Goal: Information Seeking & Learning: Learn about a topic

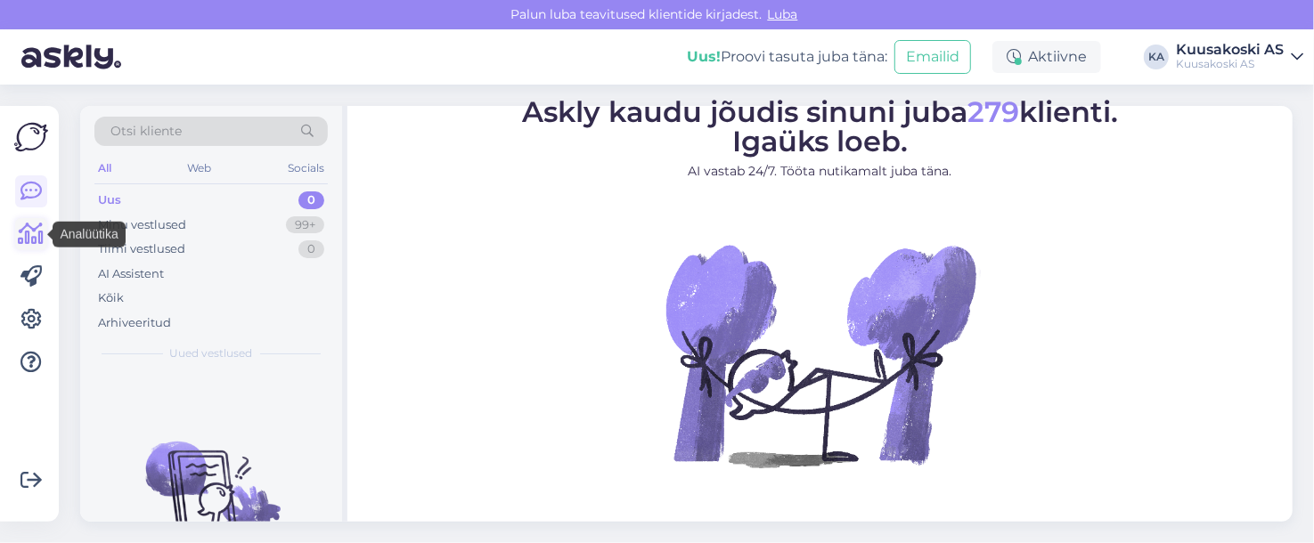
click at [29, 229] on icon at bounding box center [32, 234] width 26 height 21
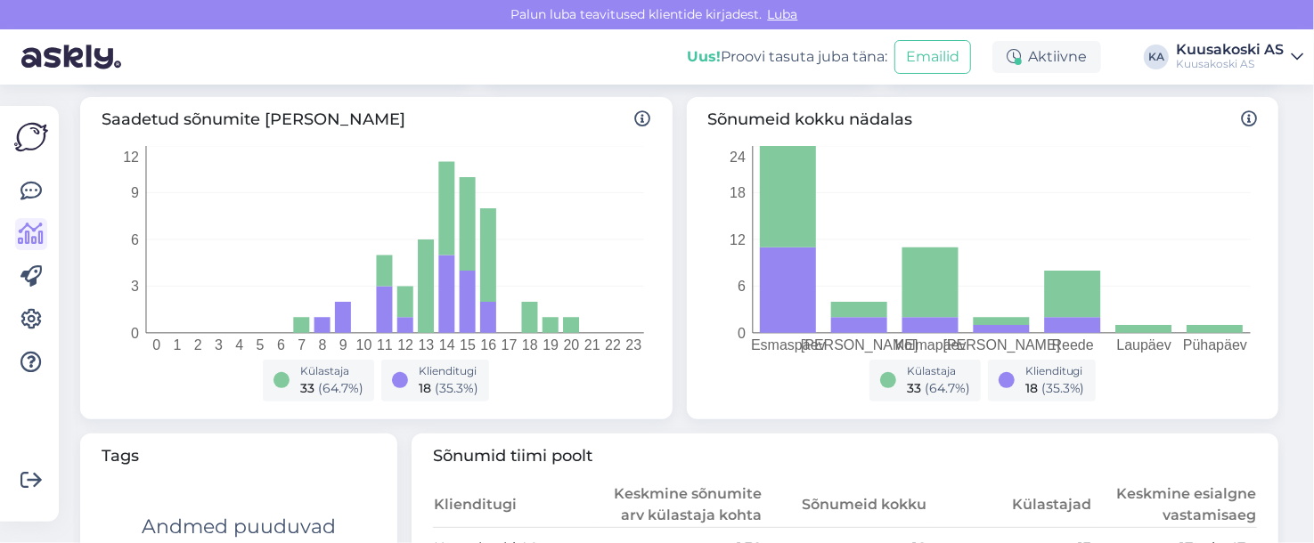
scroll to position [270, 0]
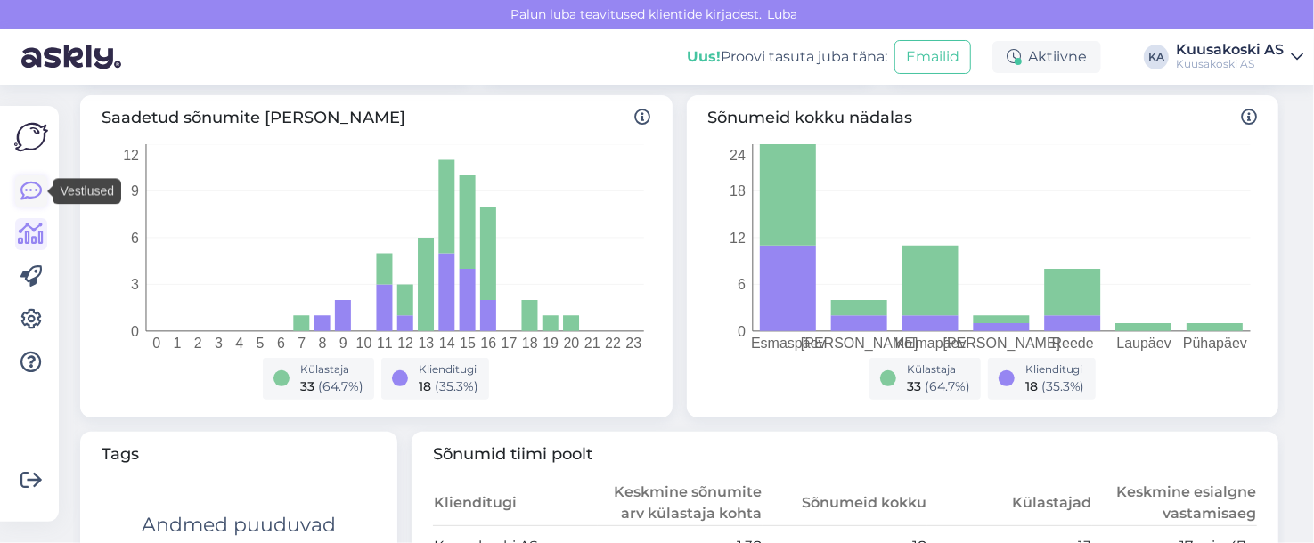
click at [23, 184] on icon at bounding box center [30, 191] width 21 height 21
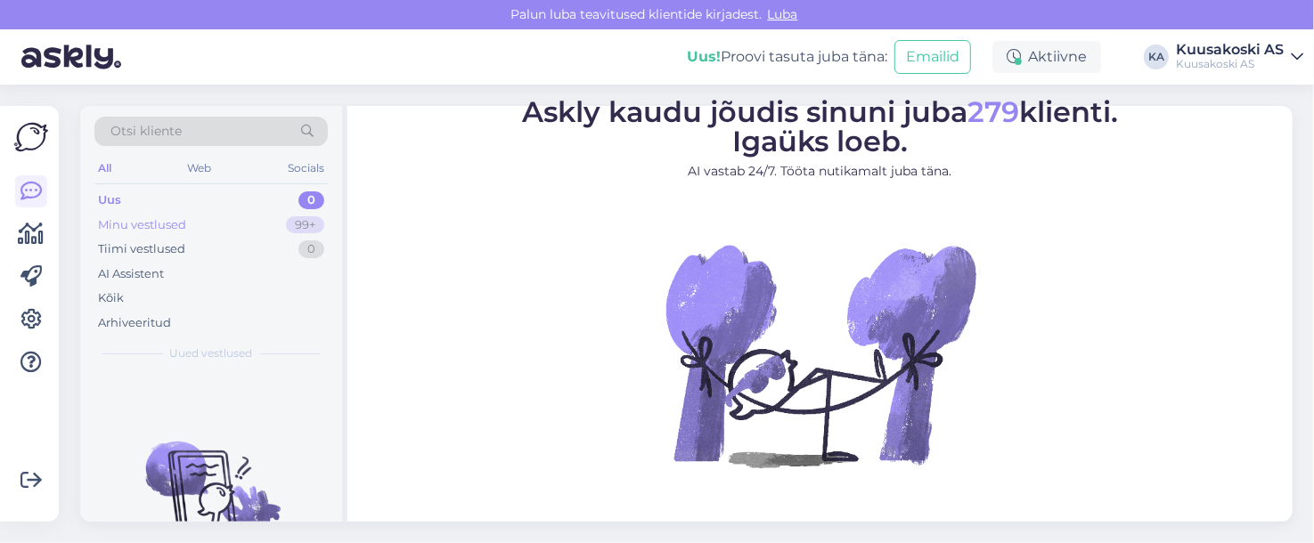
click at [179, 230] on div "Minu vestlused" at bounding box center [142, 225] width 88 height 18
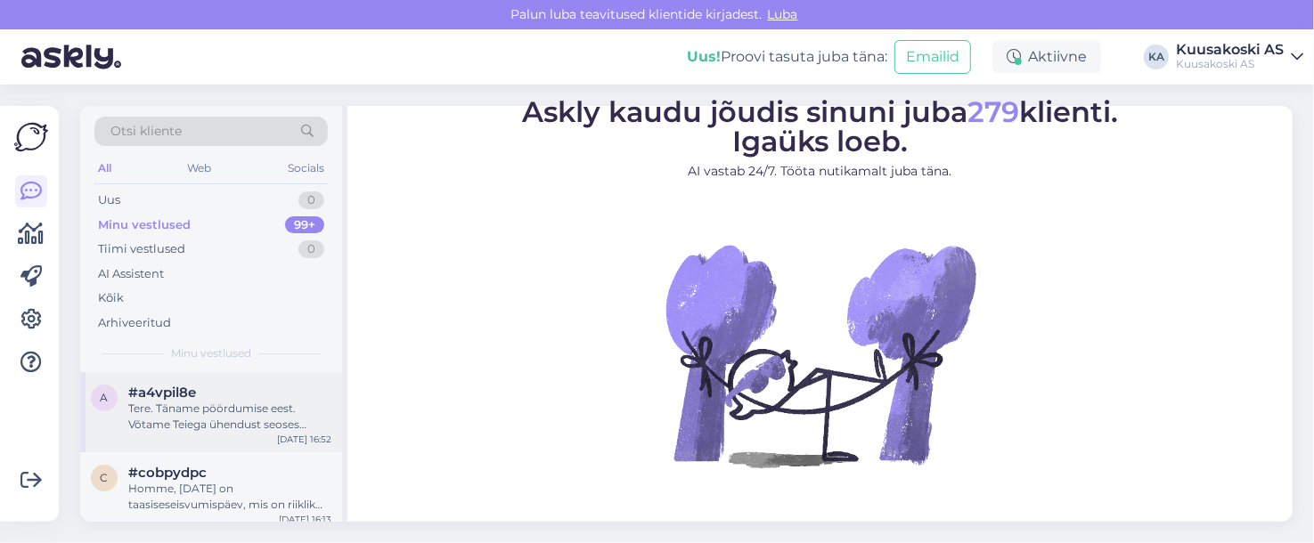
click at [206, 411] on div "Tere. Täname pöördumise eest. Võtame Teiega ühendust seoses pöördumisega esmasp…" at bounding box center [229, 417] width 203 height 32
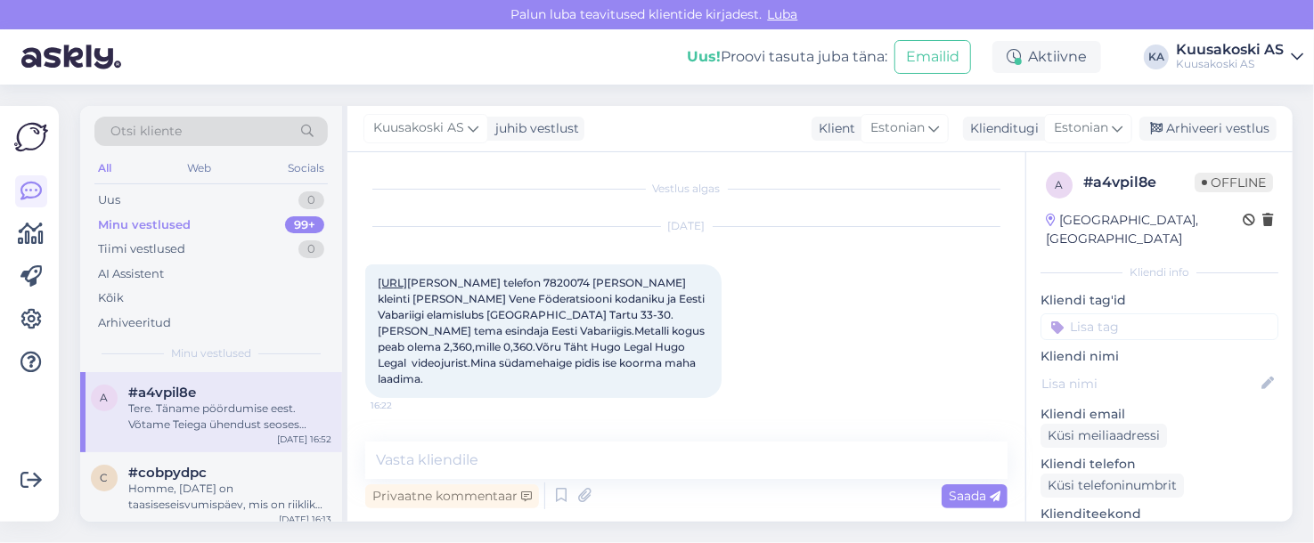
scroll to position [176, 0]
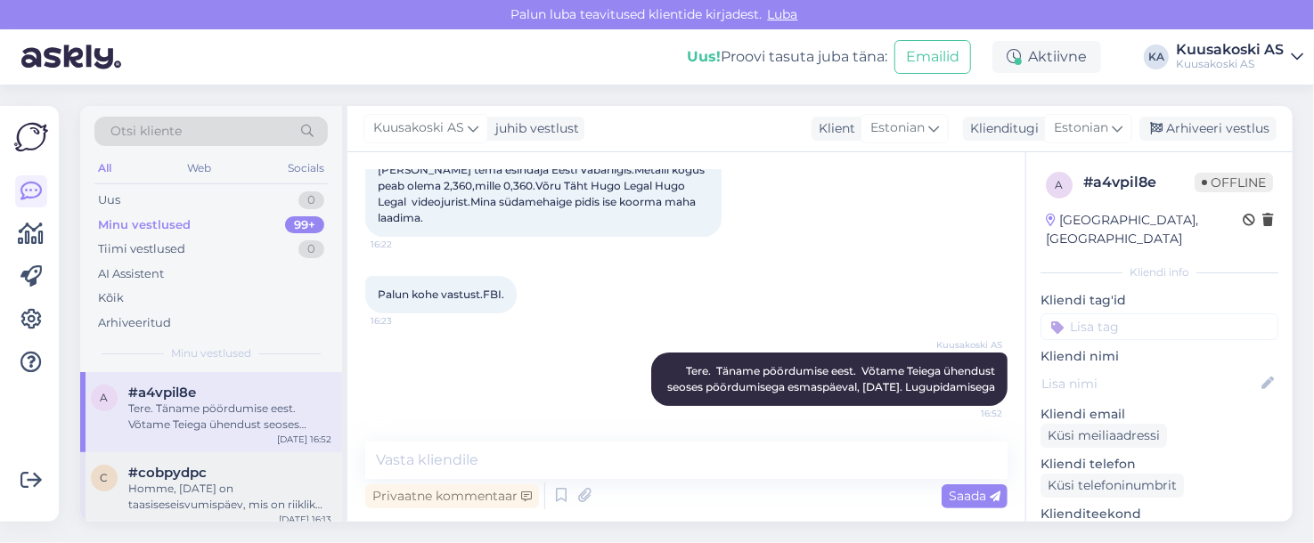
click at [212, 484] on div "Homme, [DATE] on taasiseseisvumispäev, mis on riiklik püha. Seega on AS Kuusako…" at bounding box center [229, 497] width 203 height 32
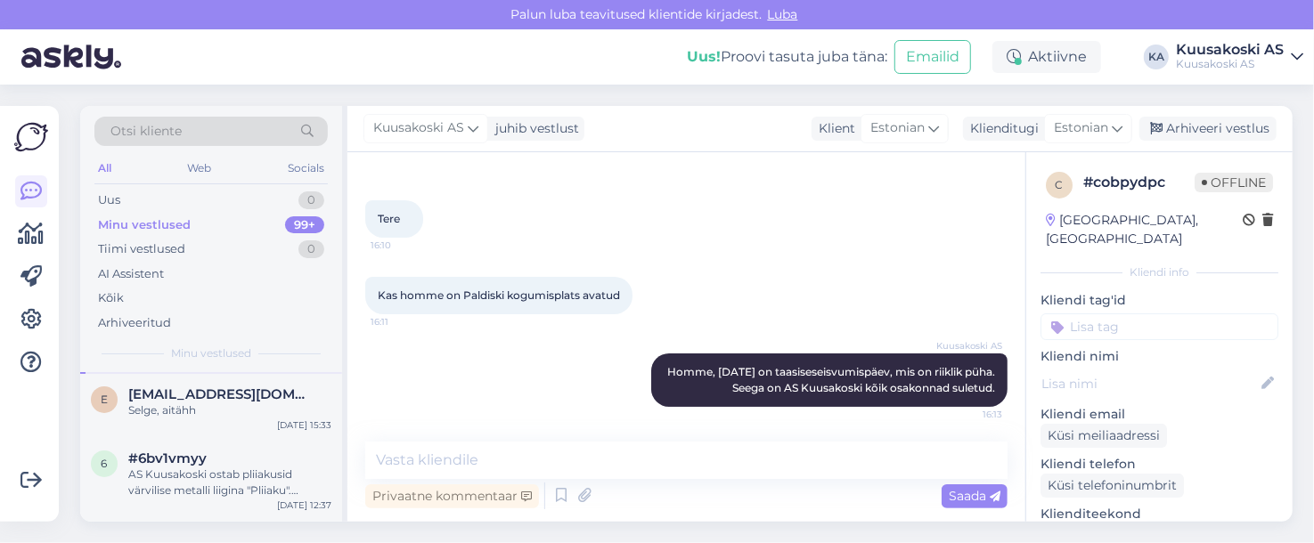
scroll to position [159, 0]
click at [176, 406] on div "Selge, aitähh" at bounding box center [229, 410] width 203 height 16
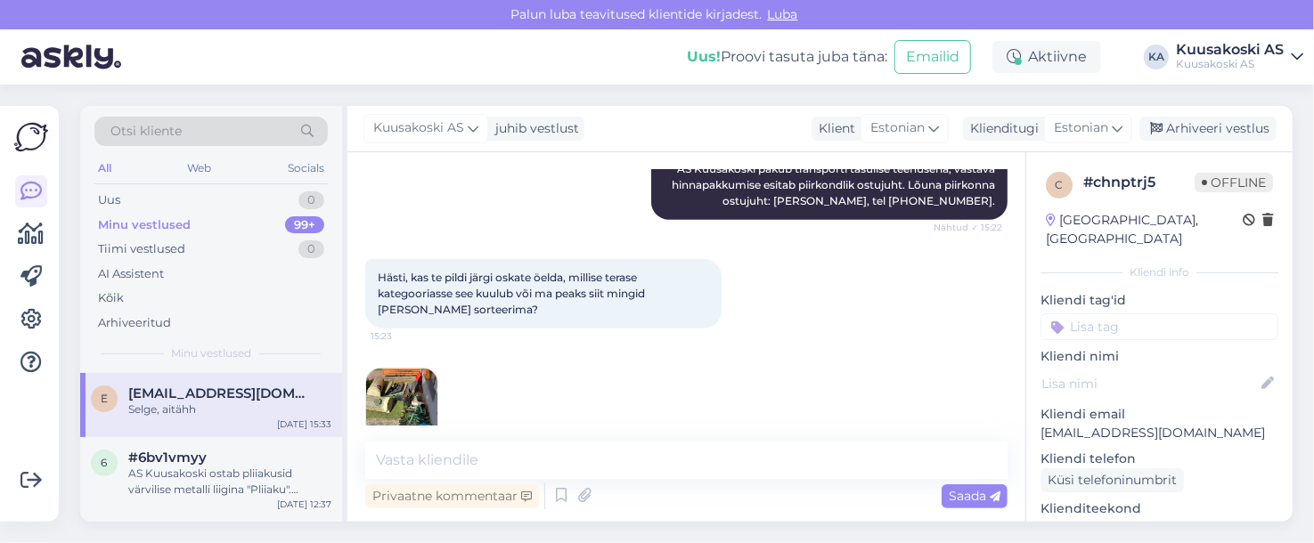
scroll to position [640, 0]
click at [23, 137] on img at bounding box center [31, 137] width 34 height 34
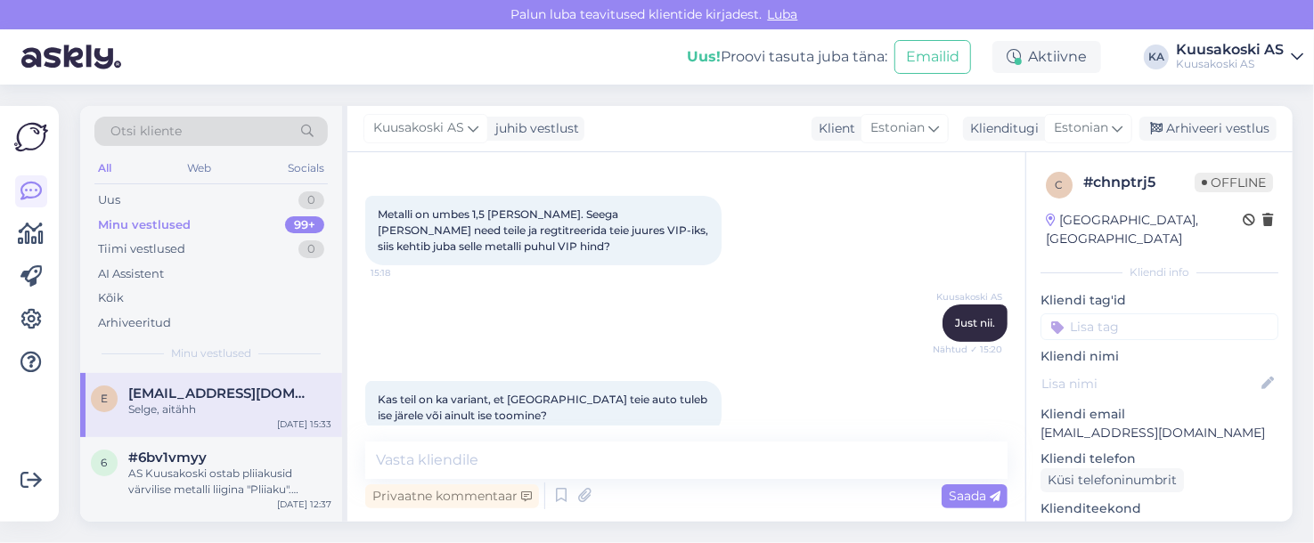
scroll to position [297, 0]
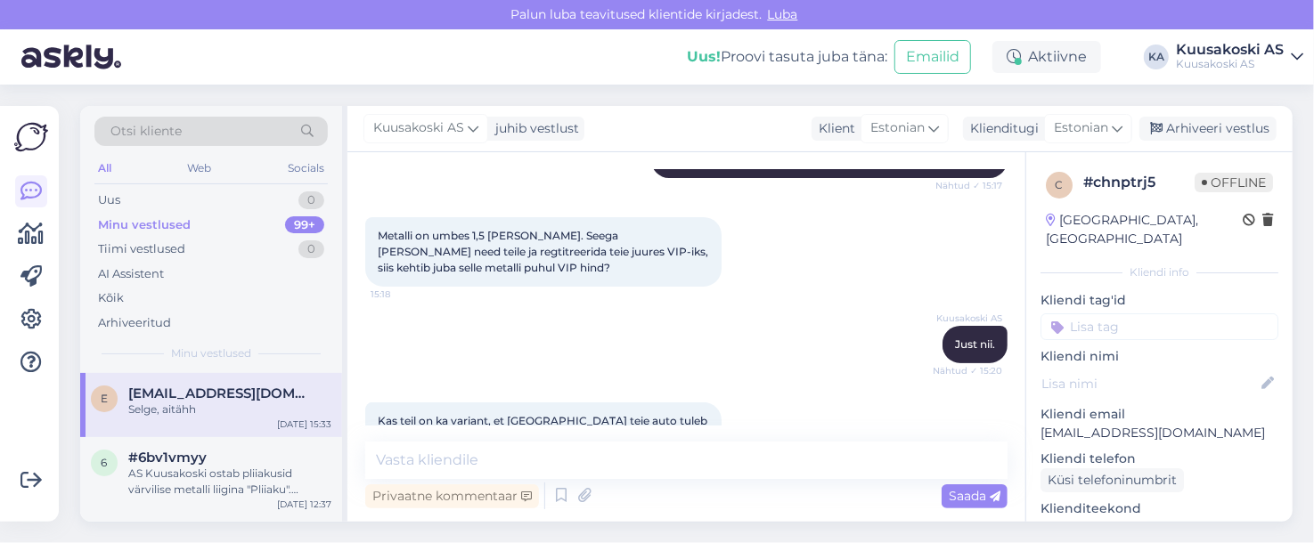
click at [42, 133] on img at bounding box center [31, 137] width 34 height 34
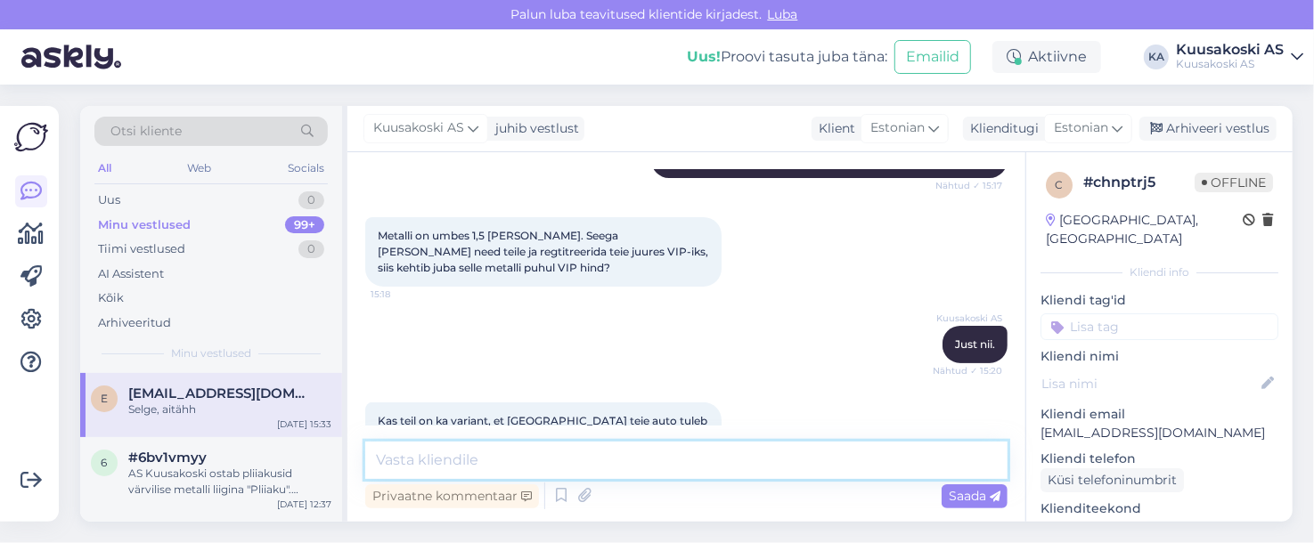
click at [491, 455] on textarea at bounding box center [686, 460] width 642 height 37
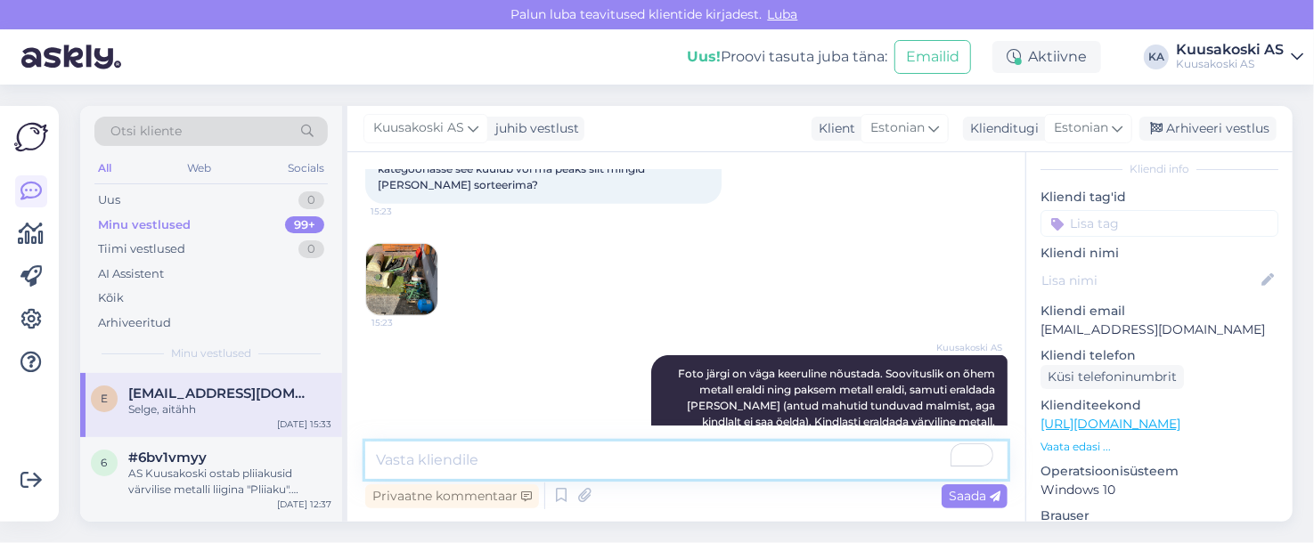
scroll to position [102, 0]
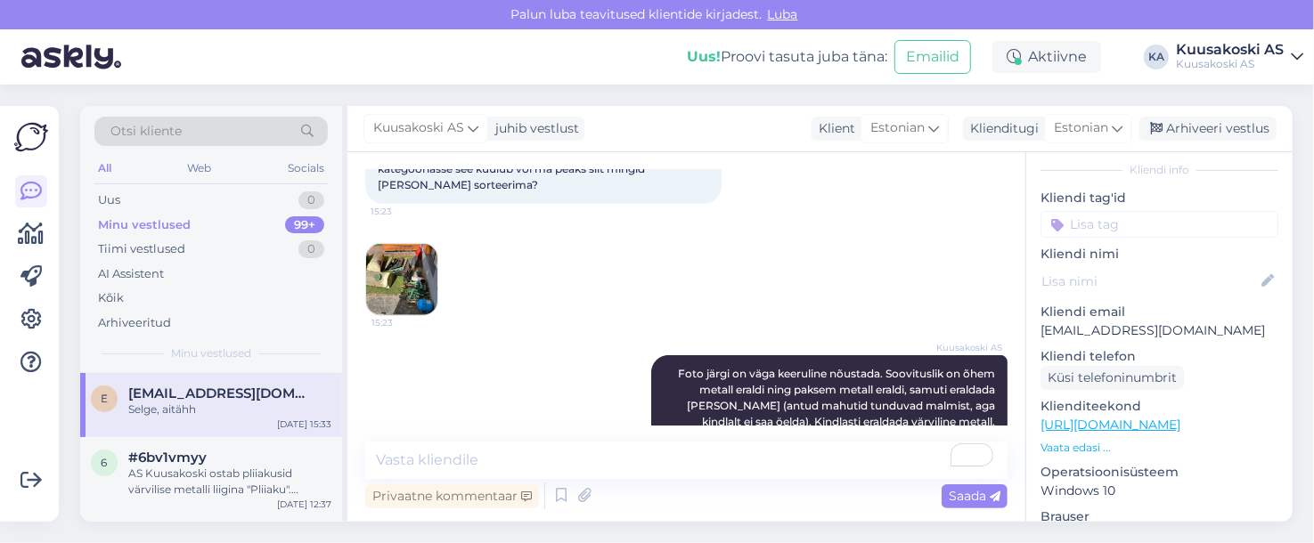
click at [1090, 440] on p "Vaata edasi ..." at bounding box center [1159, 448] width 238 height 16
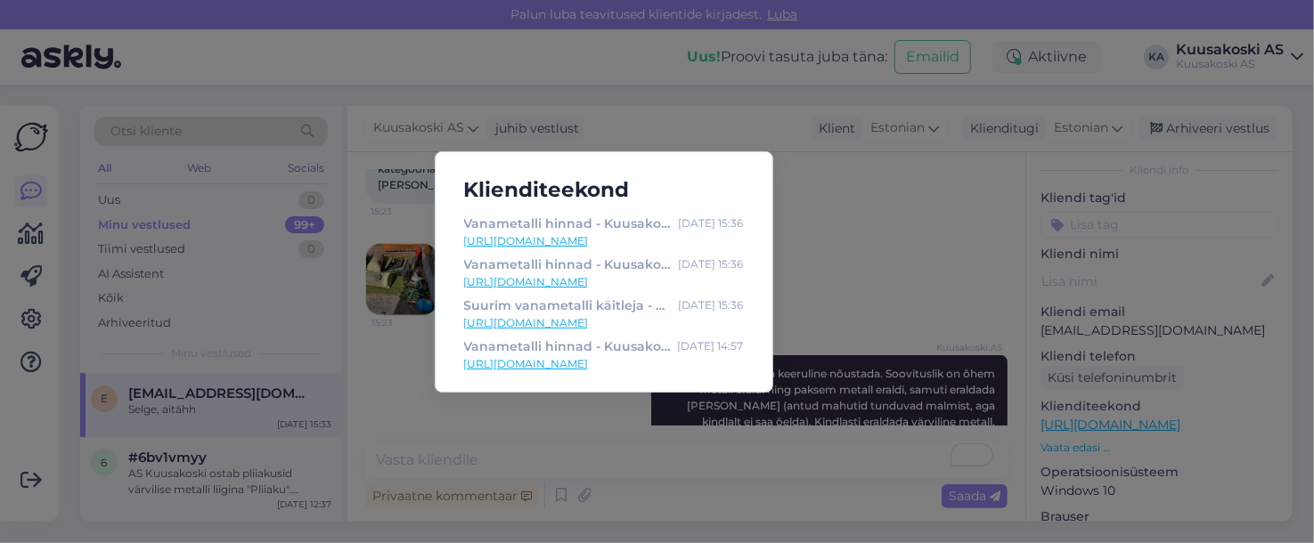
click at [1139, 355] on div "Klienditeekond Vanametalli hinnad - Kuusakoski Eesti [DATE] 15:36 [URL][DOMAIN_…" at bounding box center [657, 271] width 1314 height 543
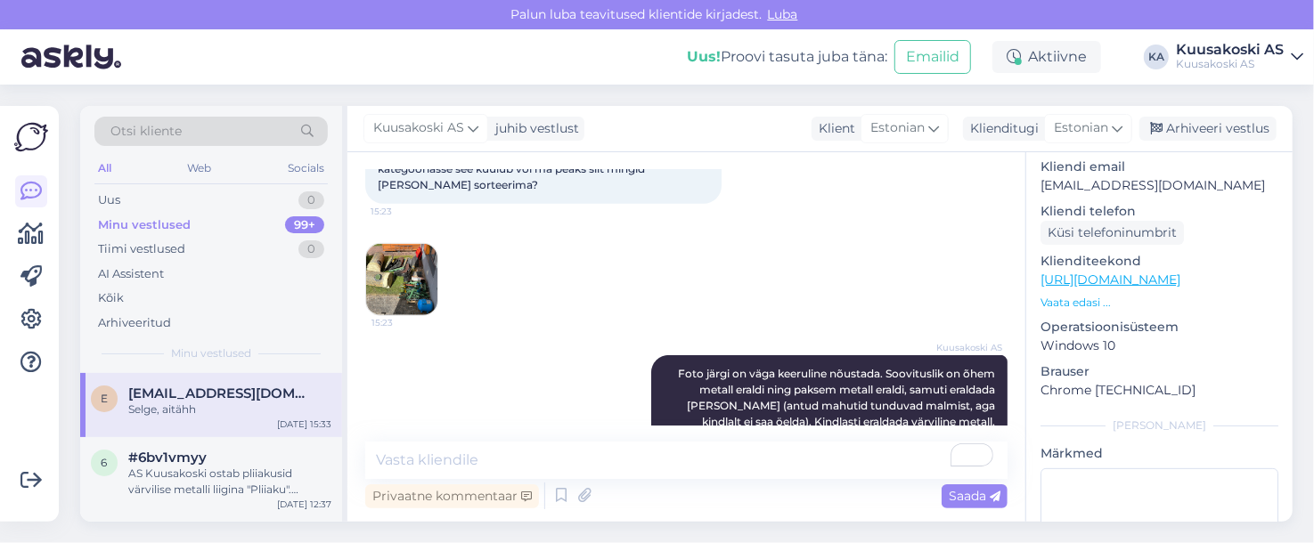
scroll to position [360, 0]
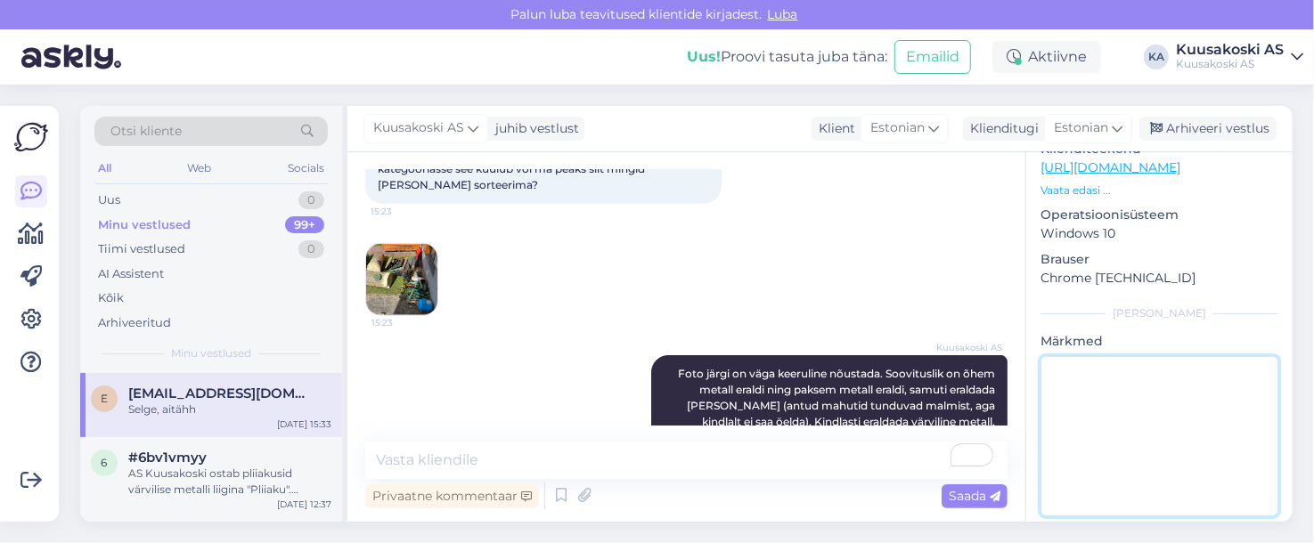
click at [1078, 375] on textarea "To enrich screen reader interactions, please activate Accessibility in Grammarl…" at bounding box center [1159, 436] width 238 height 160
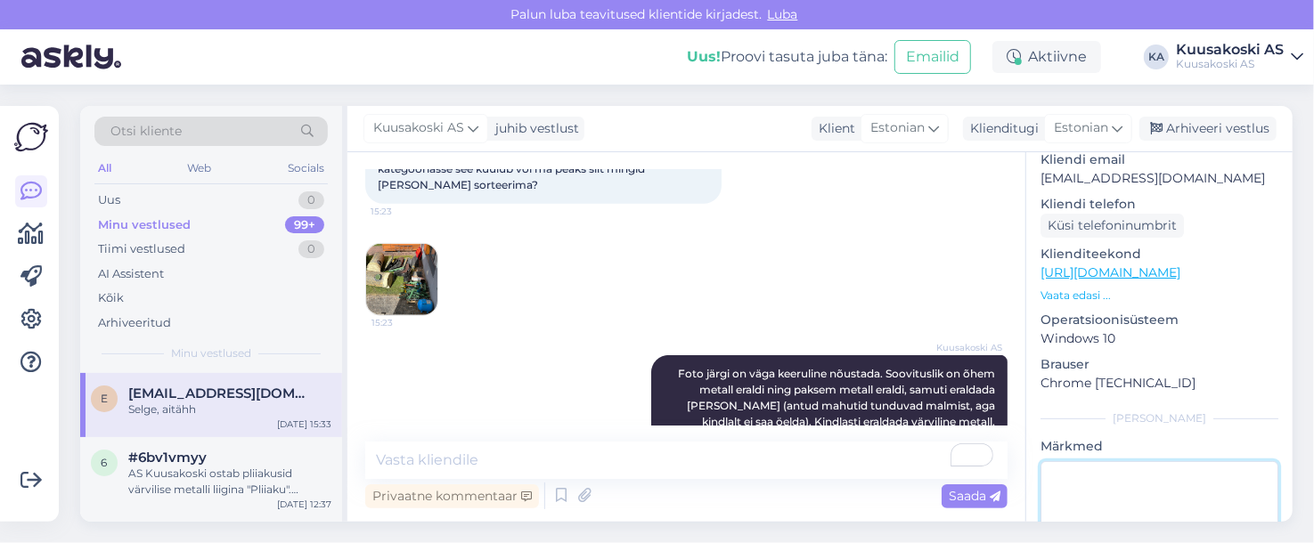
scroll to position [0, 0]
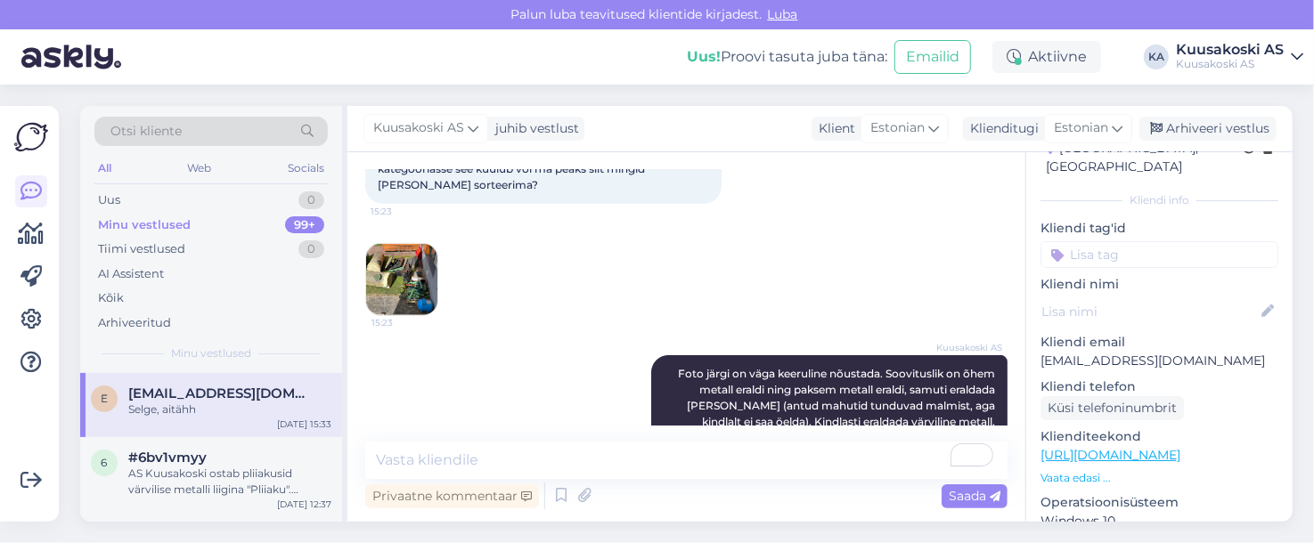
click at [1086, 241] on input at bounding box center [1159, 254] width 238 height 27
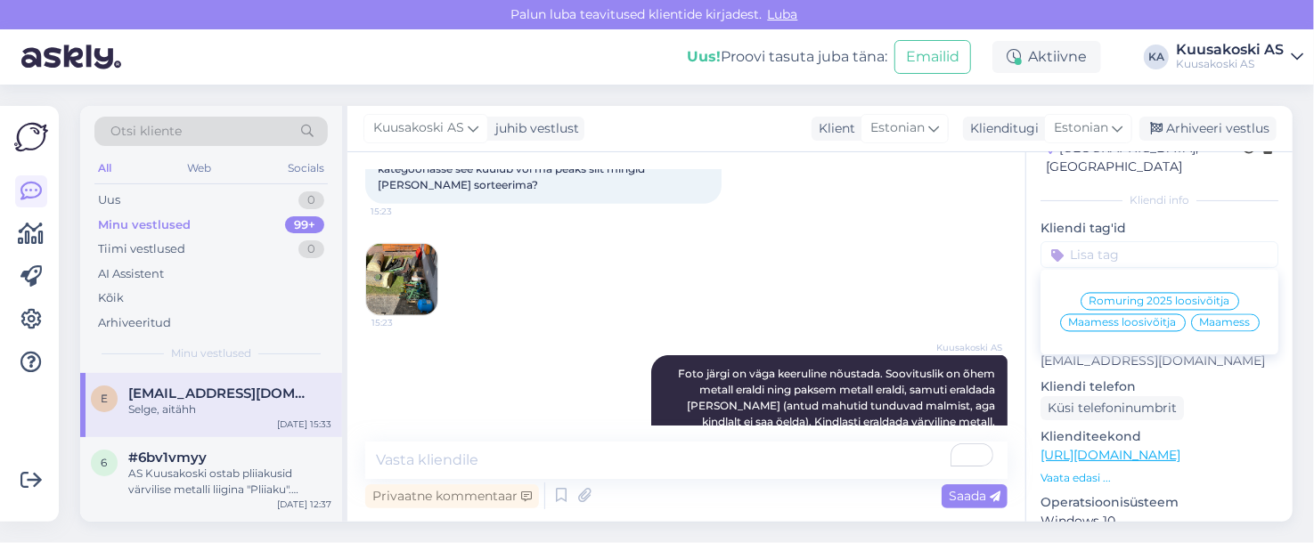
click at [1070, 219] on p "Kliendi tag'id" at bounding box center [1159, 228] width 238 height 19
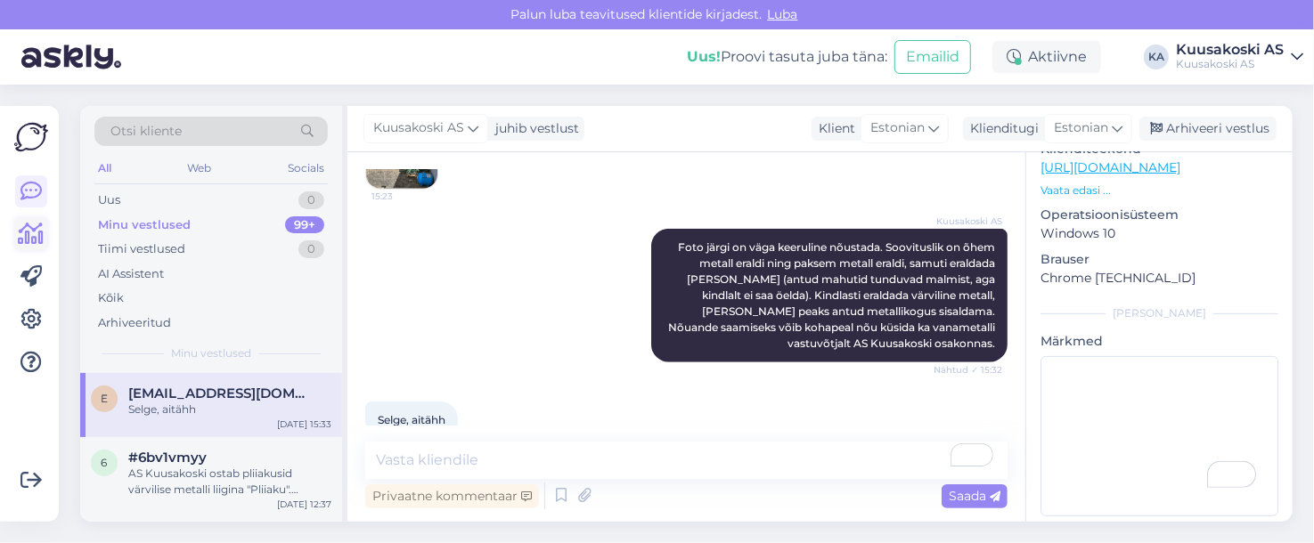
click at [17, 236] on link at bounding box center [31, 234] width 32 height 32
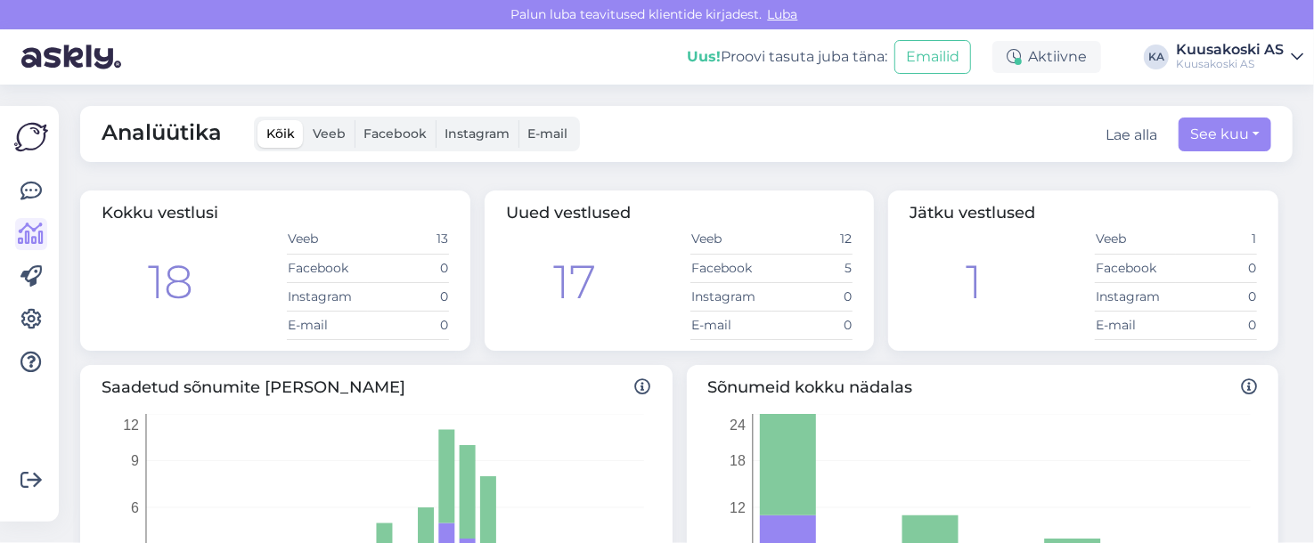
click at [790, 157] on div "Analüütika Kõik Veeb Facebook Instagram E-mail Lae alla See kuu" at bounding box center [686, 134] width 1212 height 56
click at [777, 170] on div "Analüütika Kõik Veeb Facebook Instagram E-mail Lae alla See kuu Kokku vestlusi …" at bounding box center [691, 314] width 1244 height 459
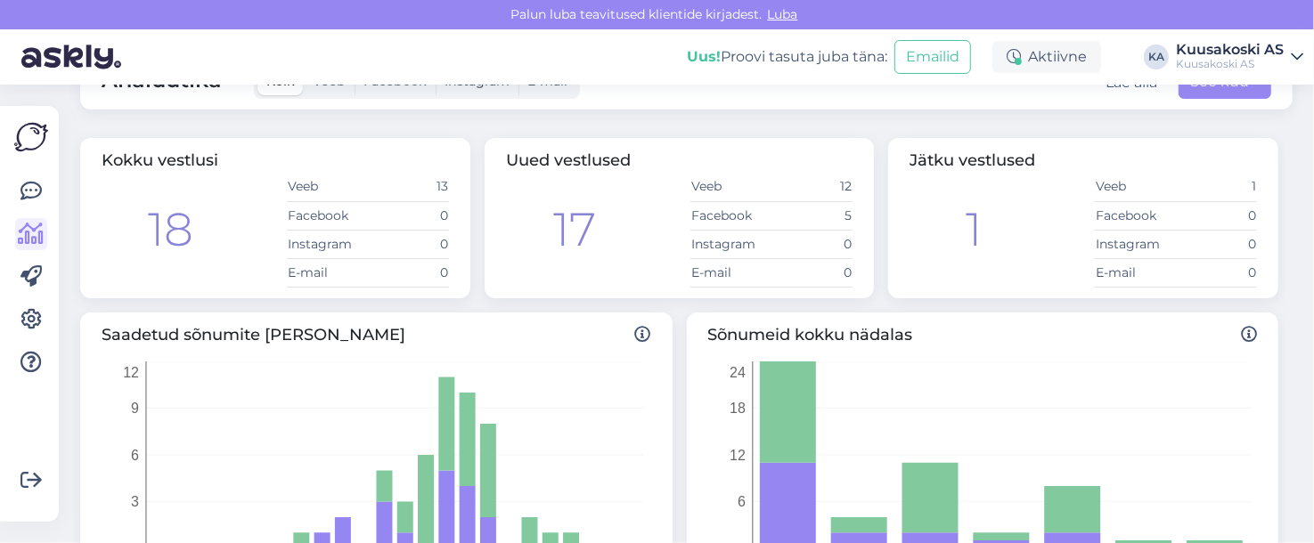
scroll to position [5, 0]
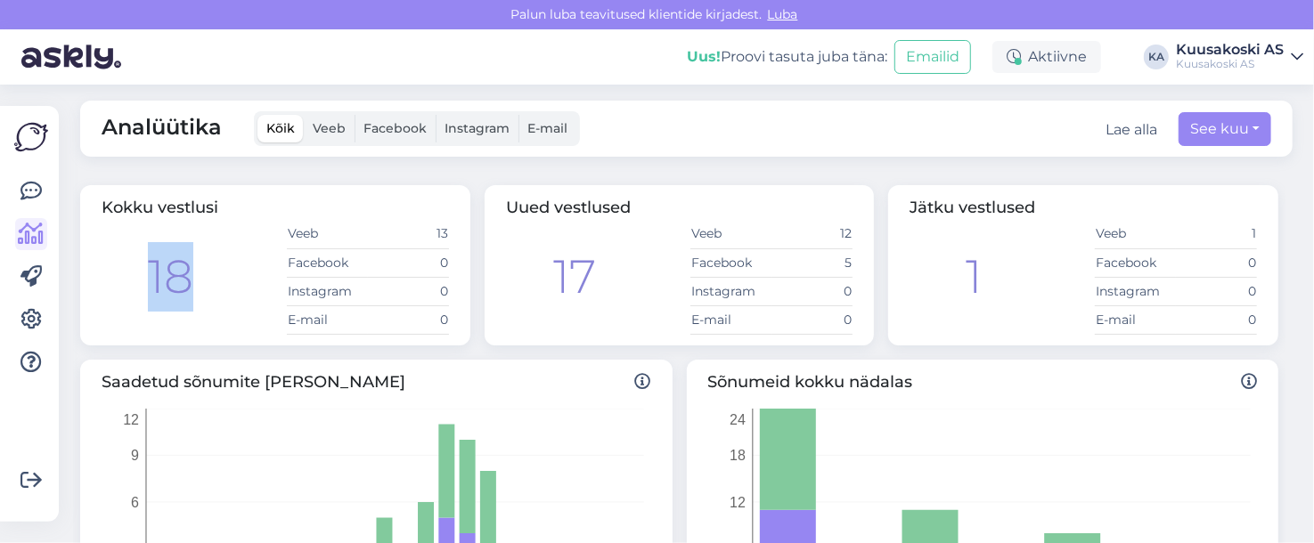
drag, startPoint x: 138, startPoint y: 279, endPoint x: 198, endPoint y: 273, distance: 59.9
click at [198, 273] on div "18 Veeb 13 Facebook 0 Instagram 0 E-mail 0" at bounding box center [275, 277] width 347 height 115
click at [461, 337] on div "Kokku vestlusi 18 Veeb 13 Facebook 0 Instagram 0 E-mail 0" at bounding box center [275, 265] width 390 height 160
drag, startPoint x: 426, startPoint y: 225, endPoint x: 454, endPoint y: 226, distance: 28.5
click at [454, 226] on div "Kokku vestlusi 18 Veeb 13 Facebook 0 Instagram 0 E-mail 0" at bounding box center [275, 265] width 390 height 160
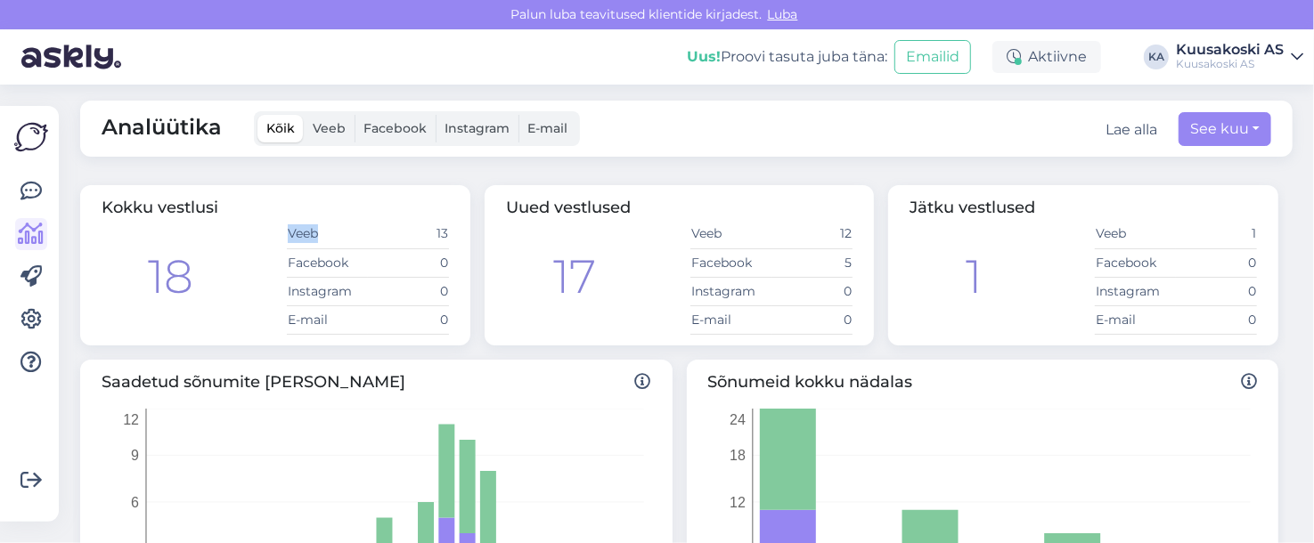
click at [460, 228] on div "Kokku vestlusi 18 Veeb 13 Facebook 0 Instagram 0 E-mail 0" at bounding box center [275, 265] width 390 height 160
drag, startPoint x: 847, startPoint y: 260, endPoint x: 835, endPoint y: 259, distance: 11.6
click at [835, 259] on div "Uued vestlused 17 Veeb 12 Facebook 5 Instagram 0 E-mail 0" at bounding box center [679, 265] width 390 height 160
click at [875, 272] on div "Kokku vestlusi 18 Veeb 13 Facebook 0 Instagram 0 E-mail 0 Uued vestlused 17 Vee…" at bounding box center [679, 265] width 1212 height 175
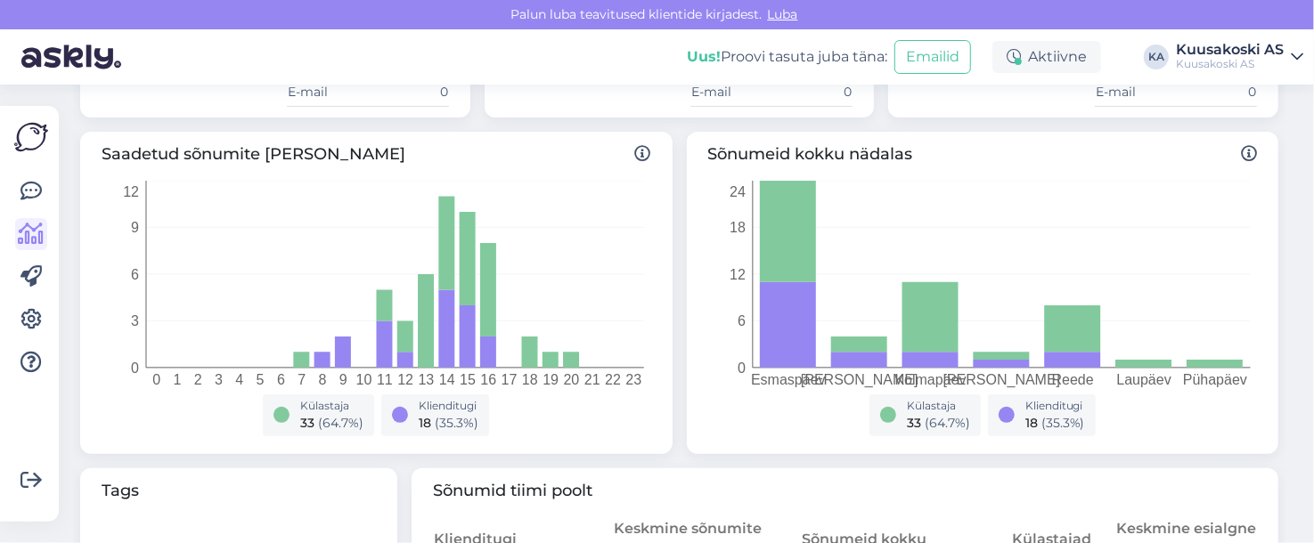
scroll to position [235, 0]
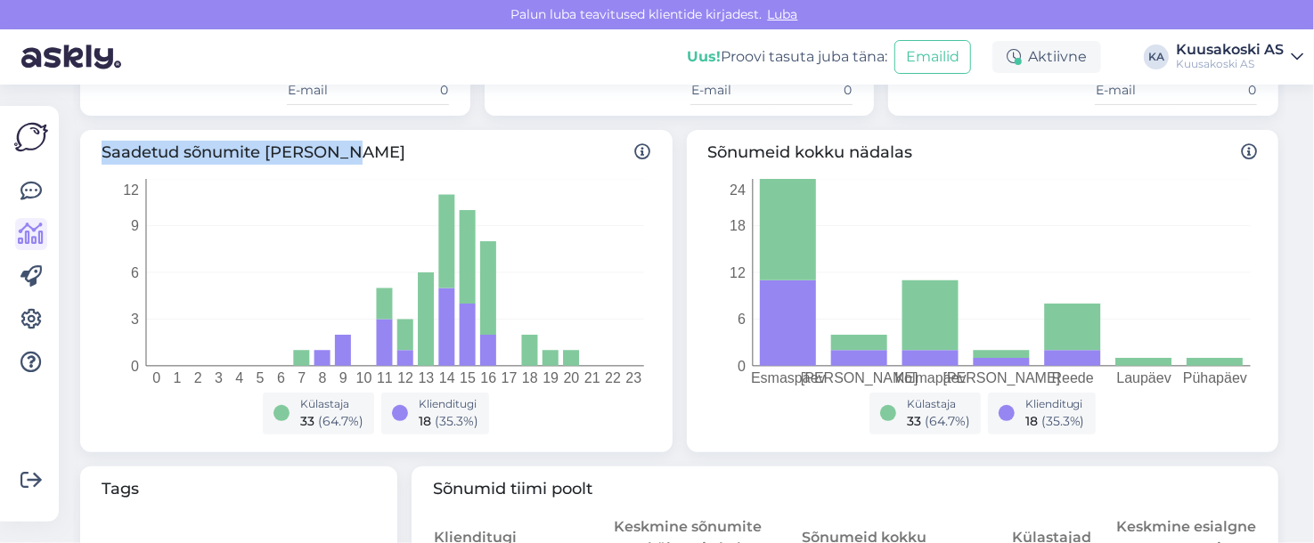
drag, startPoint x: 106, startPoint y: 146, endPoint x: 343, endPoint y: 155, distance: 237.0
click at [343, 155] on span "Saadetud sõnumite [PERSON_NAME]" at bounding box center [376, 153] width 549 height 24
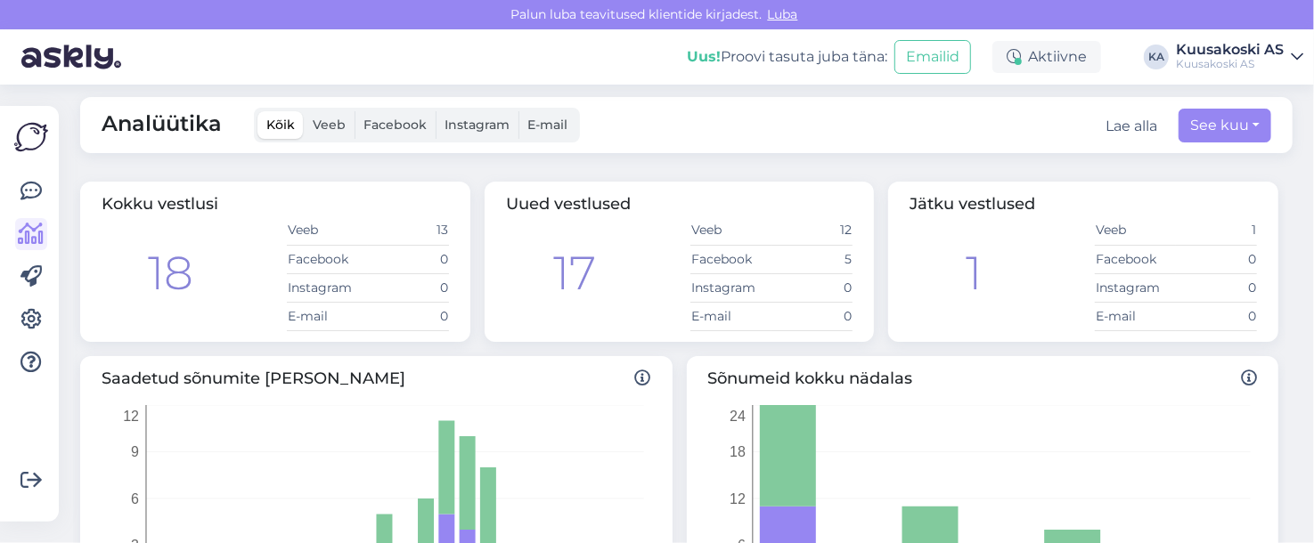
scroll to position [0, 0]
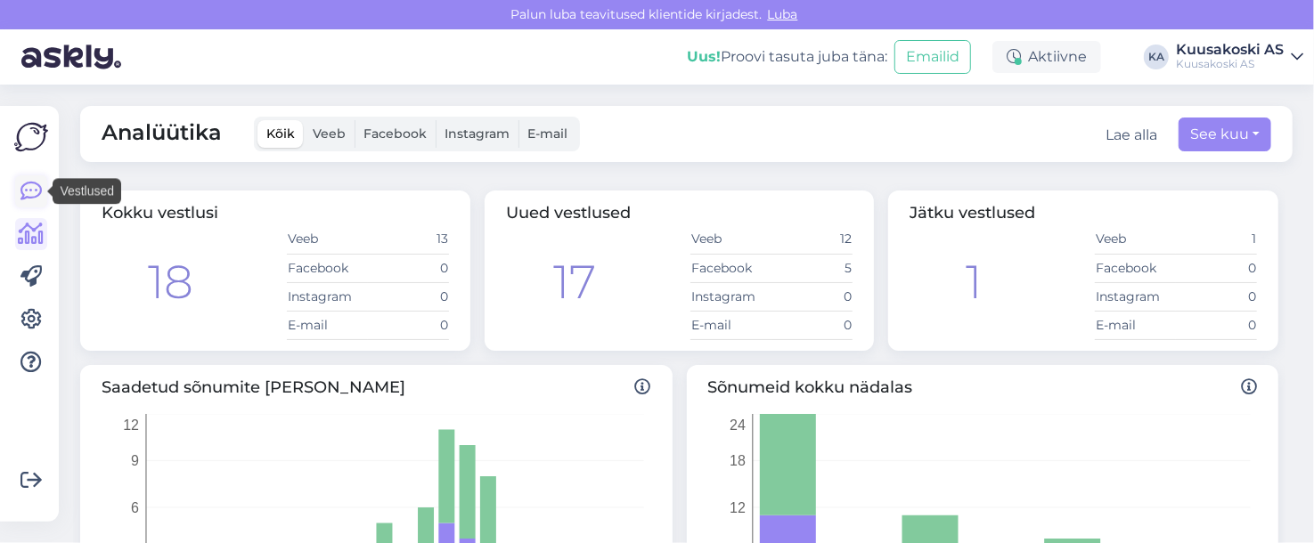
click at [26, 182] on icon at bounding box center [30, 191] width 21 height 21
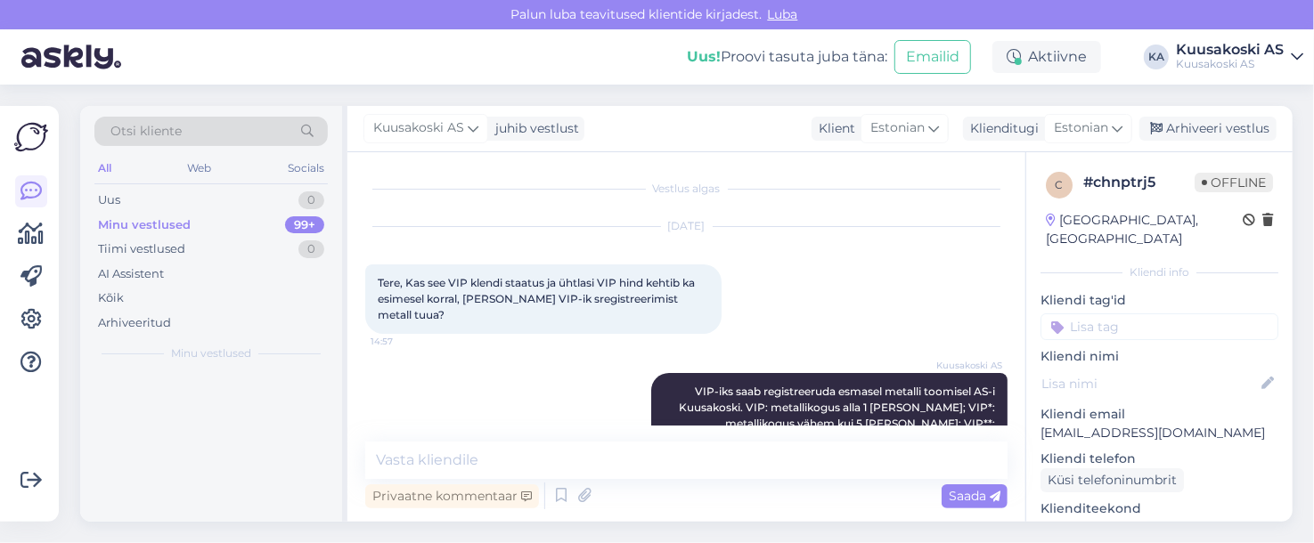
scroll to position [892, 0]
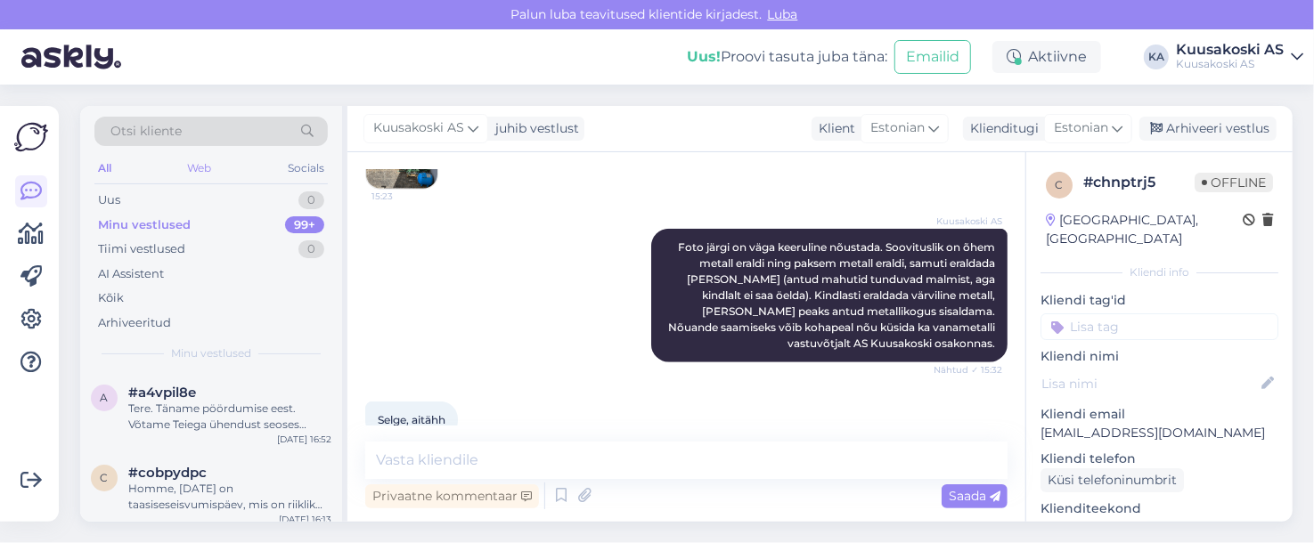
click at [197, 163] on div "Web" at bounding box center [199, 168] width 31 height 23
click at [311, 164] on div "Socials" at bounding box center [306, 168] width 44 height 23
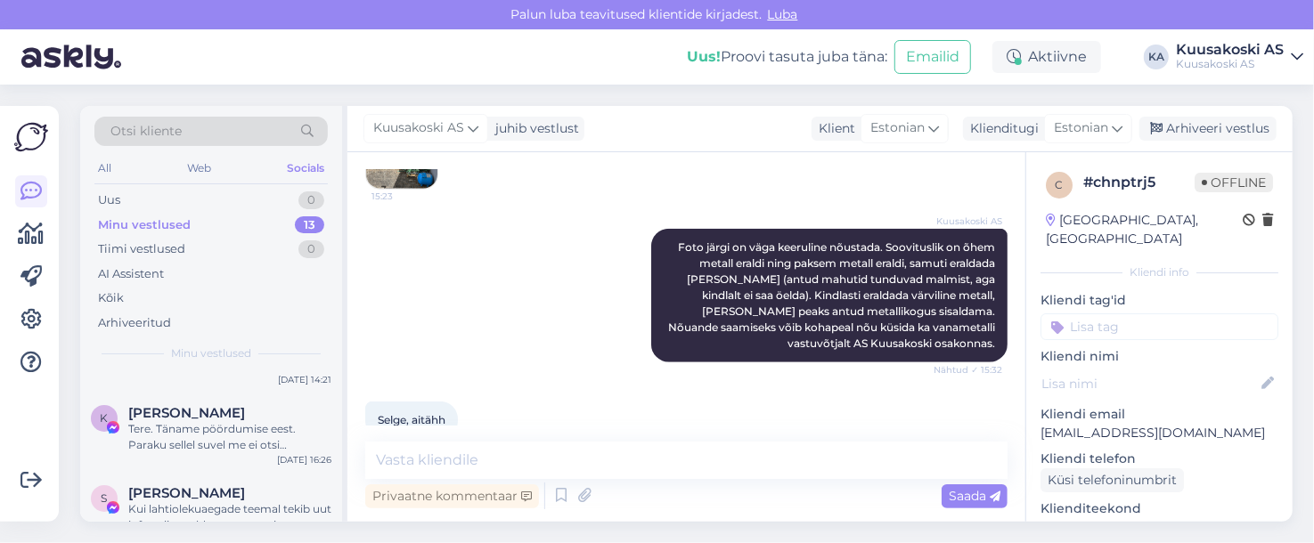
scroll to position [130, 0]
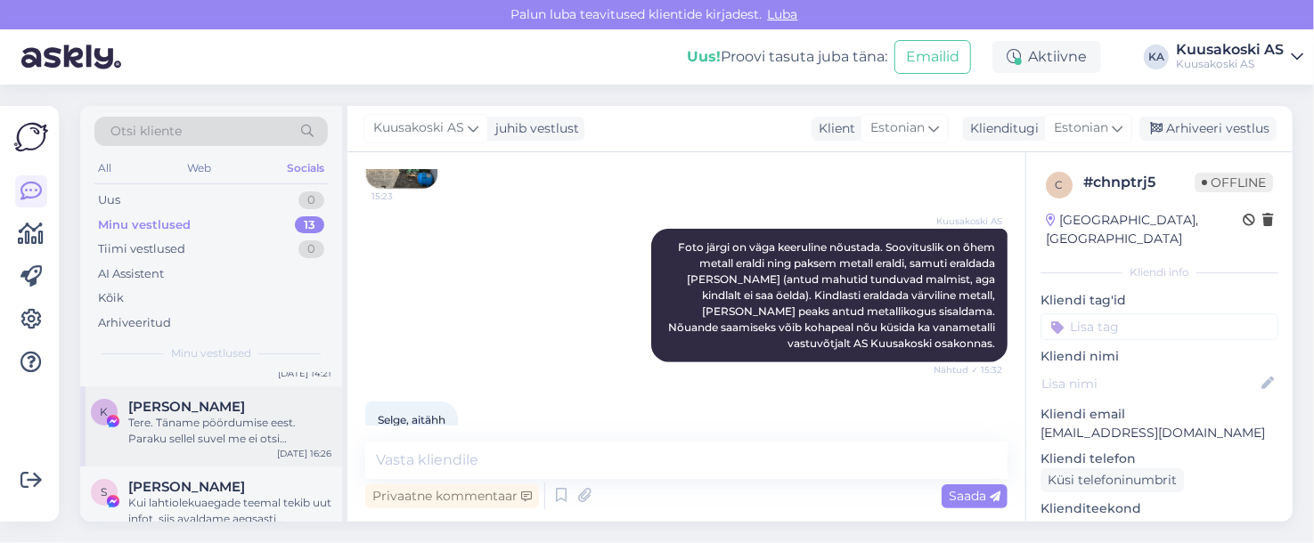
click at [197, 409] on span "[PERSON_NAME]" at bounding box center [186, 407] width 117 height 16
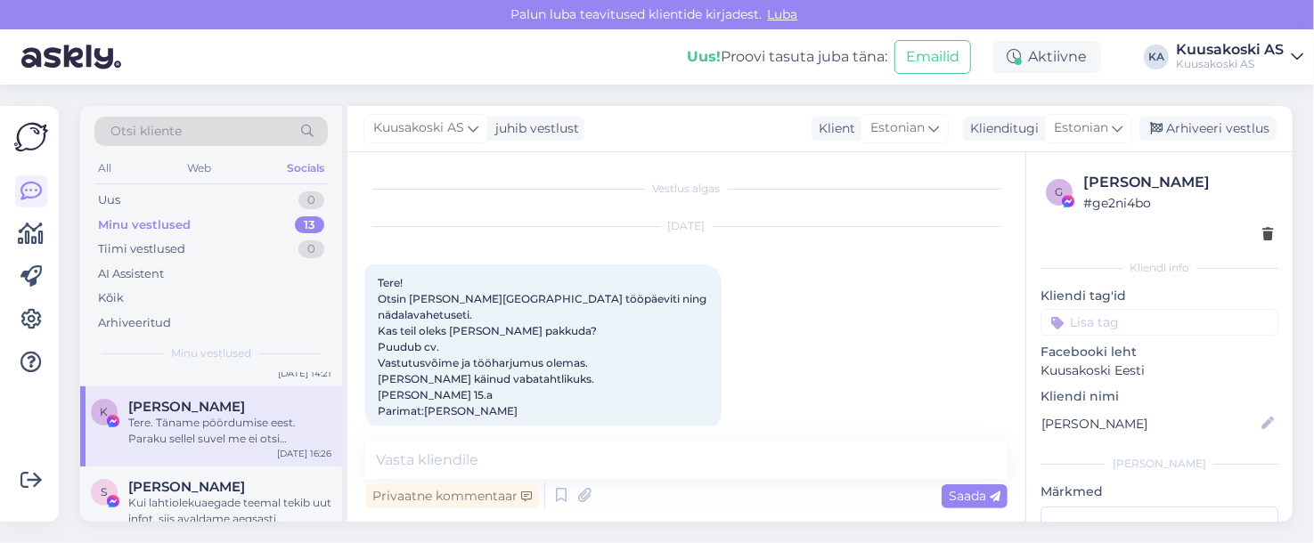
scroll to position [153, 0]
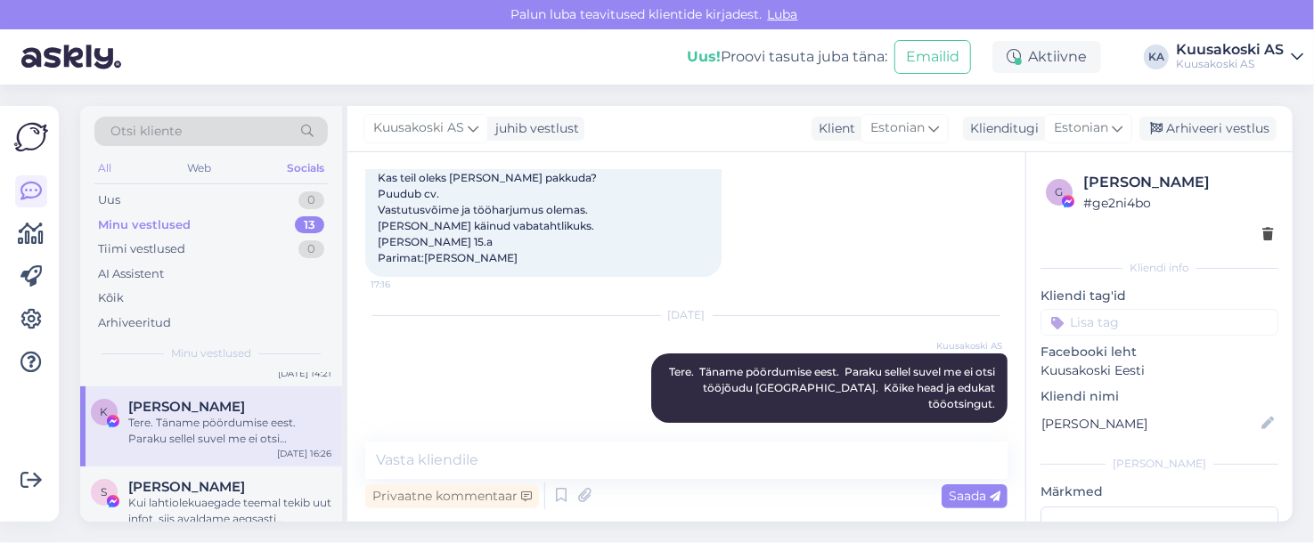
click at [102, 164] on div "All" at bounding box center [104, 168] width 20 height 23
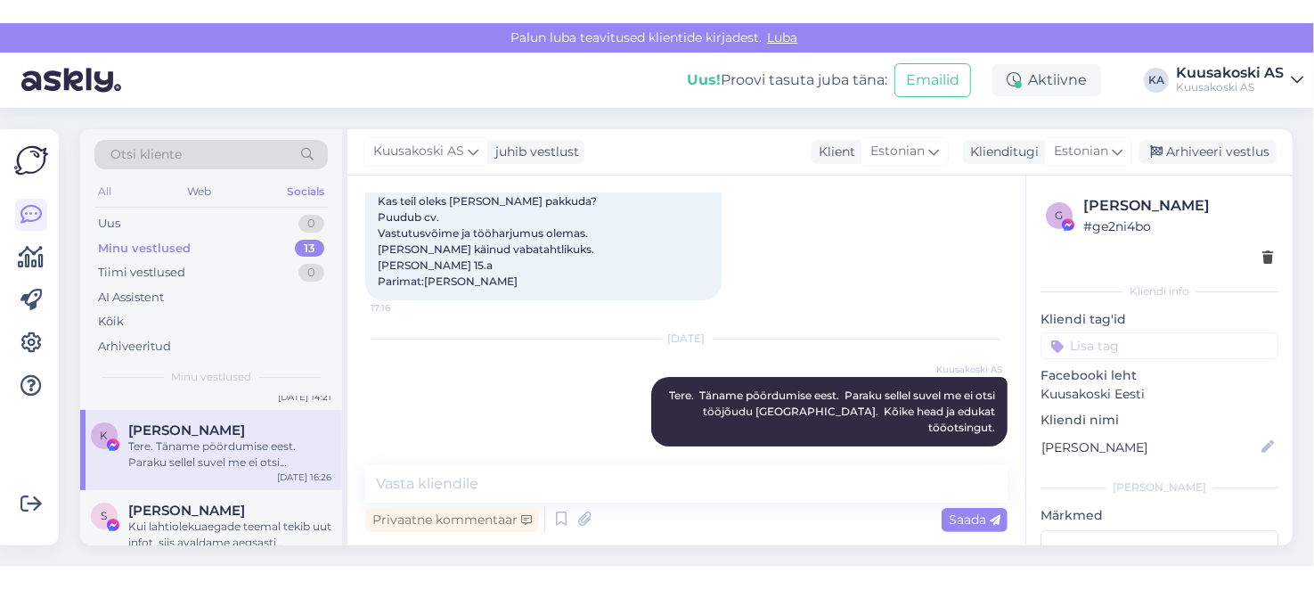
scroll to position [0, 0]
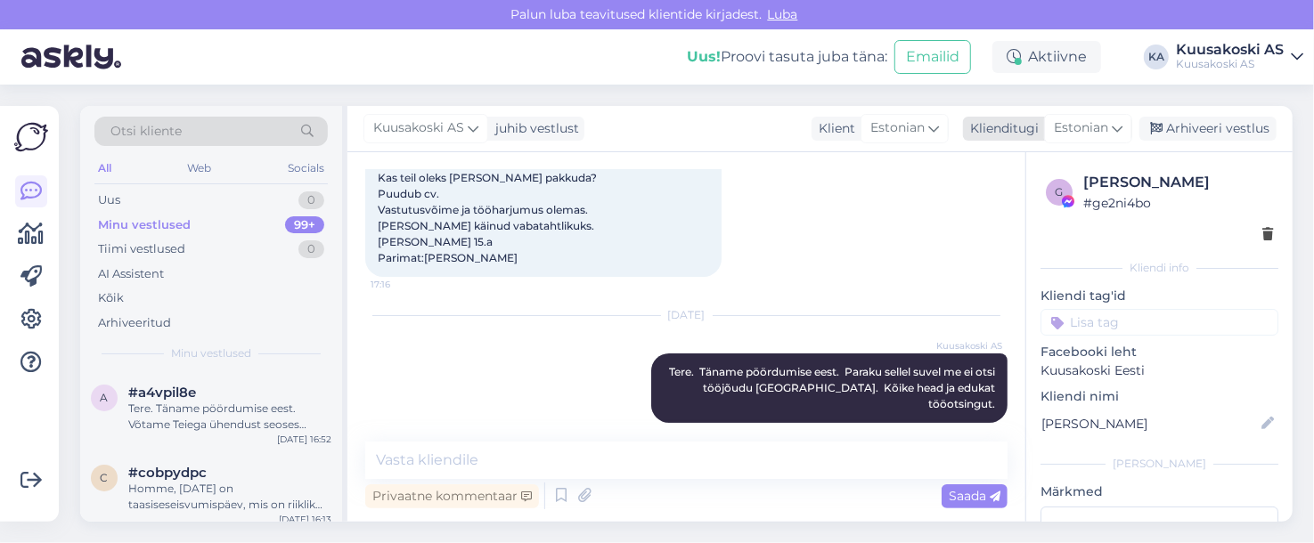
click at [1118, 122] on icon at bounding box center [1116, 128] width 11 height 20
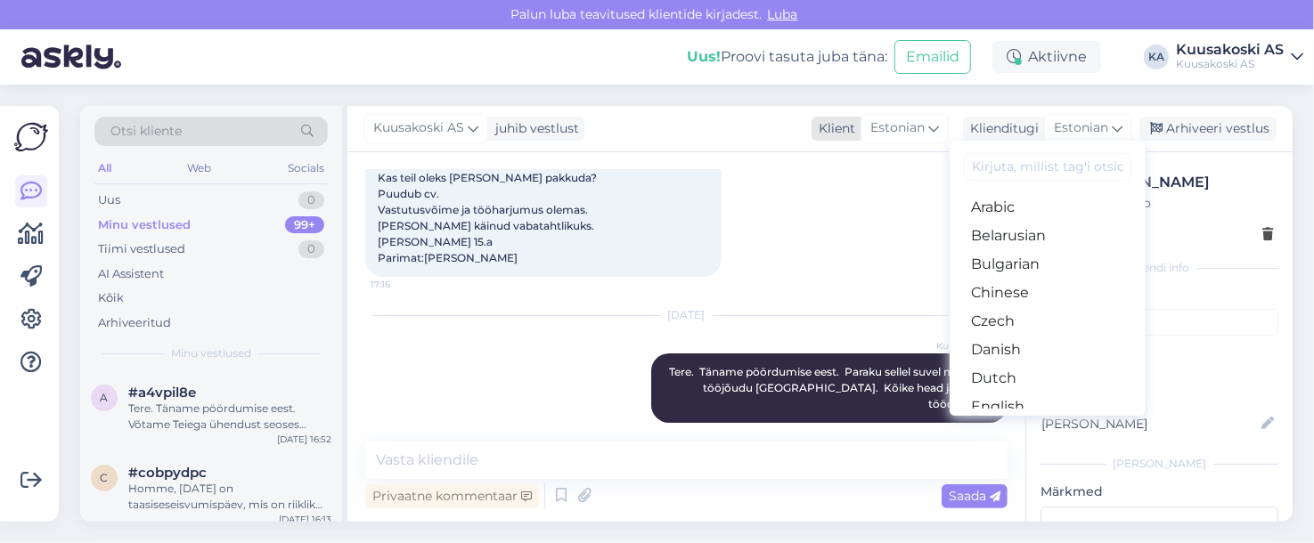
click at [924, 127] on span "Estonian" at bounding box center [897, 128] width 54 height 20
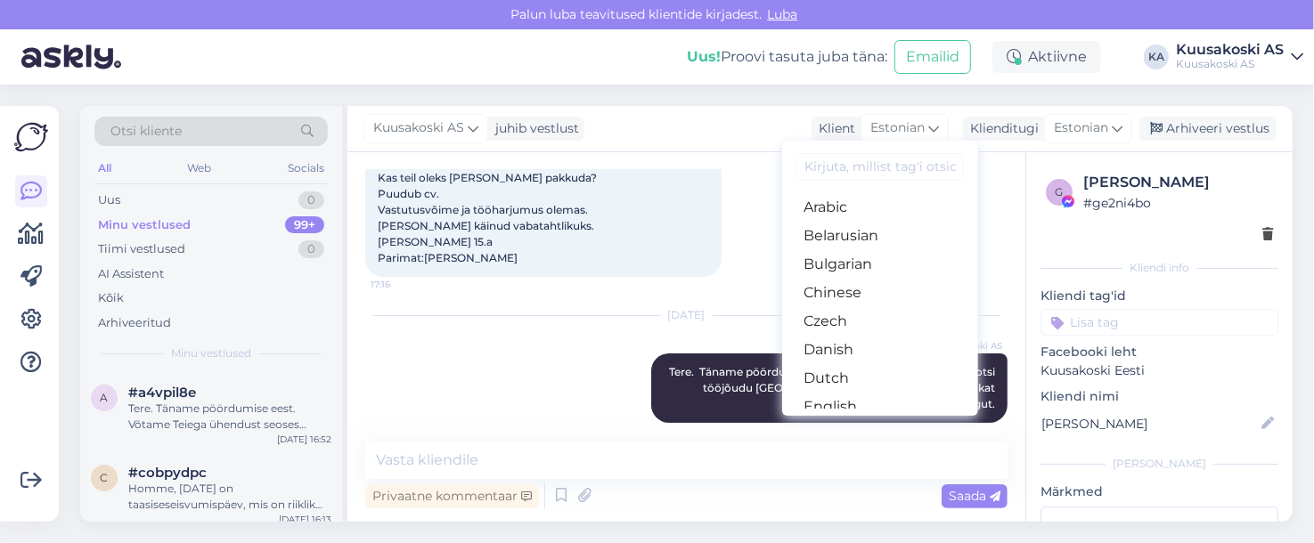
click at [728, 94] on div "Otsi kliente All Web Socials Uus 0 Minu vestlused 99+ Tiimi vestlused 0 AI Assi…" at bounding box center [691, 314] width 1244 height 459
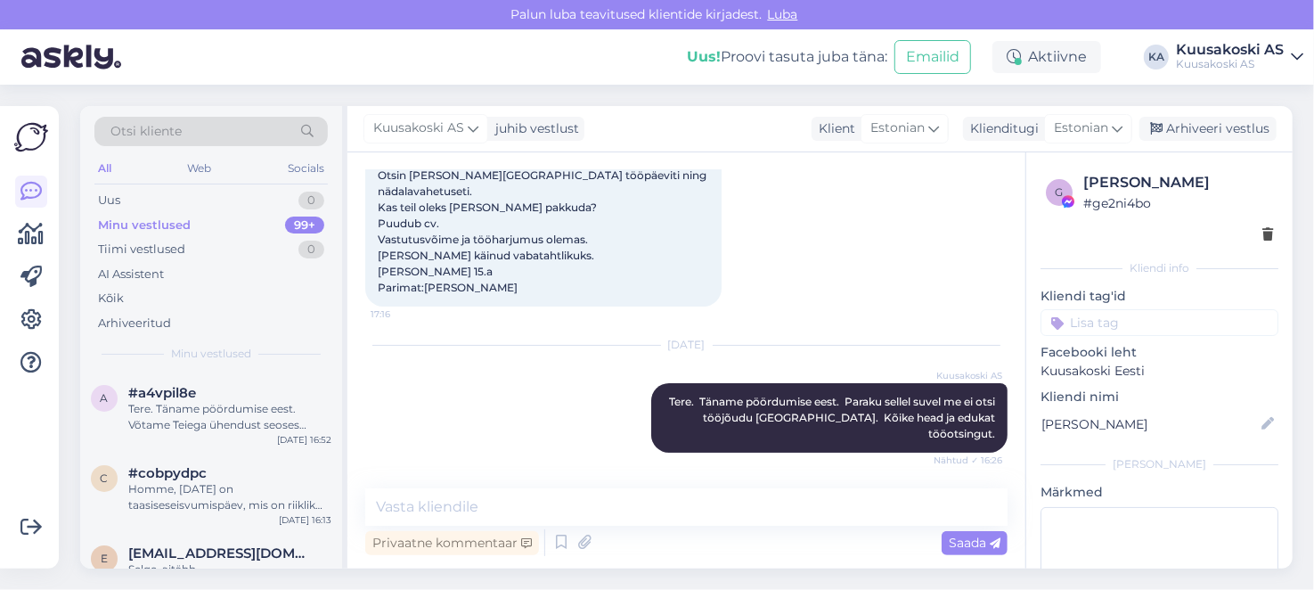
scroll to position [108, 0]
